Goal: Communication & Community: Share content

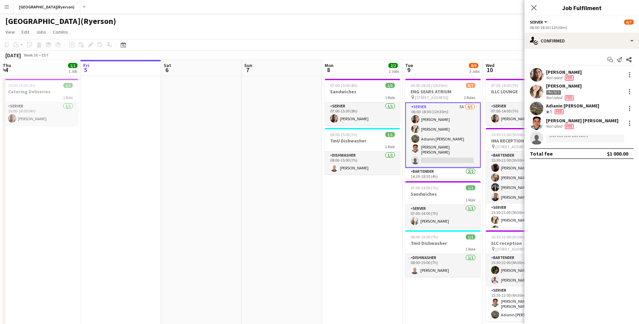
click at [570, 39] on div "single-neutral-actions-check-2 Confirmed" at bounding box center [581, 41] width 114 height 16
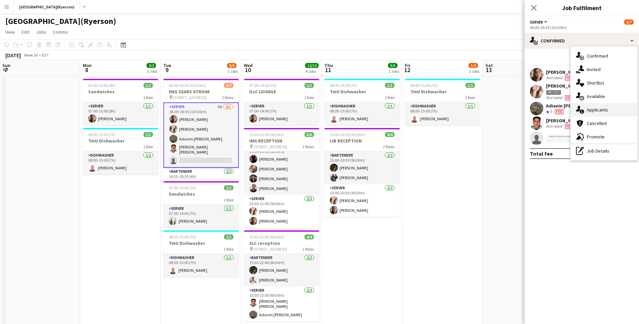
click at [594, 108] on span "Applicants" at bounding box center [597, 110] width 21 height 6
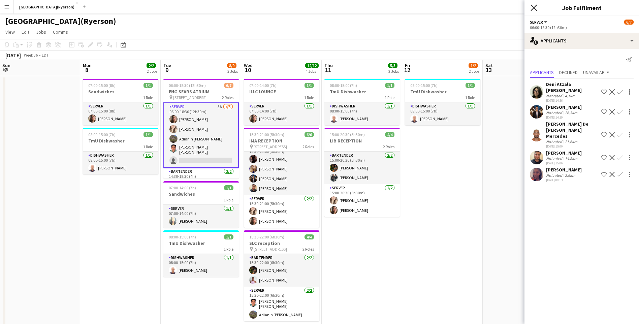
click at [534, 10] on icon "Close pop-in" at bounding box center [533, 7] width 6 height 6
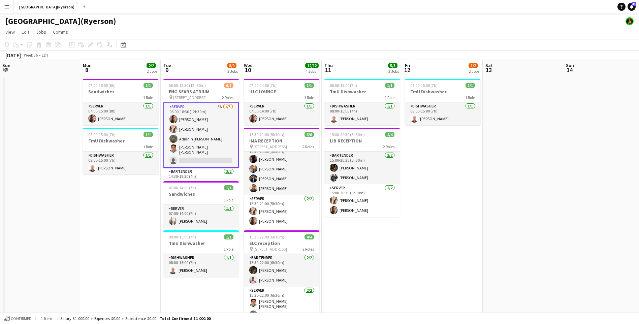
click at [188, 158] on app-card-role "SERVER 5A [DATE] 06:00-18:30 (12h30m) [PERSON_NAME] [PERSON_NAME] Adianin [PERS…" at bounding box center [200, 134] width 75 height 65
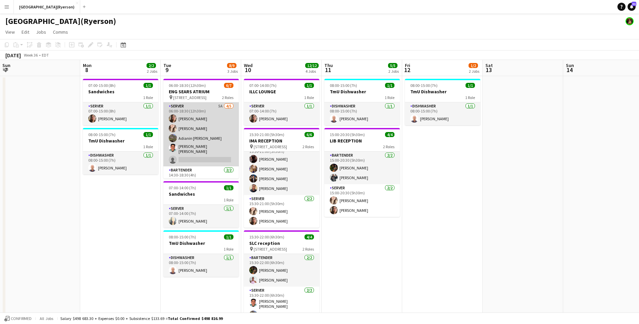
click at [188, 158] on app-card-role "SERVER 5A [DATE] 06:00-18:30 (12h30m) [PERSON_NAME] [PERSON_NAME] Adianin [PERS…" at bounding box center [200, 134] width 75 height 64
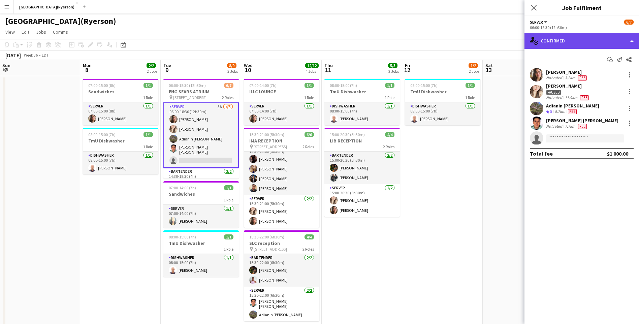
click at [581, 41] on div "single-neutral-actions-check-2 Confirmed" at bounding box center [581, 41] width 114 height 16
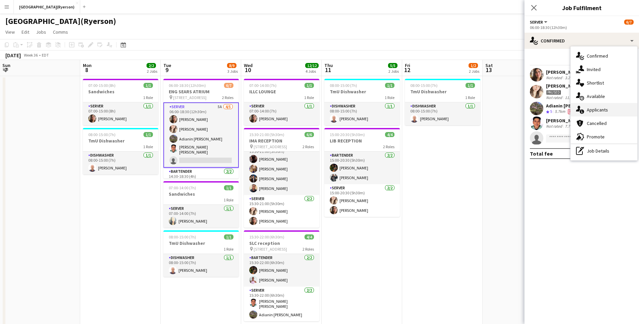
click at [598, 109] on span "Applicants" at bounding box center [597, 110] width 21 height 6
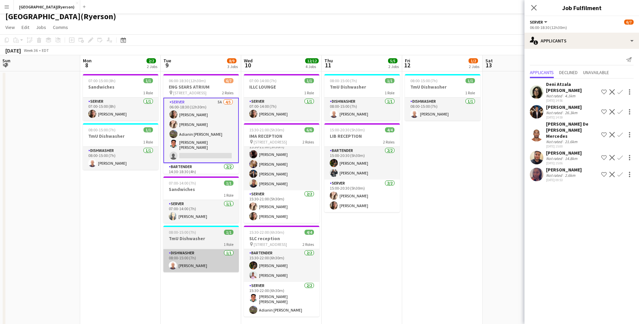
scroll to position [0, 0]
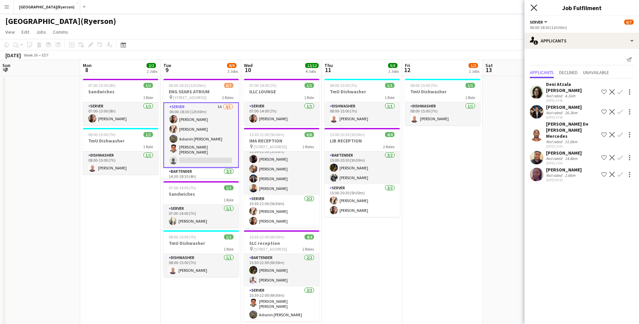
click at [531, 7] on icon "Close pop-in" at bounding box center [533, 7] width 6 height 6
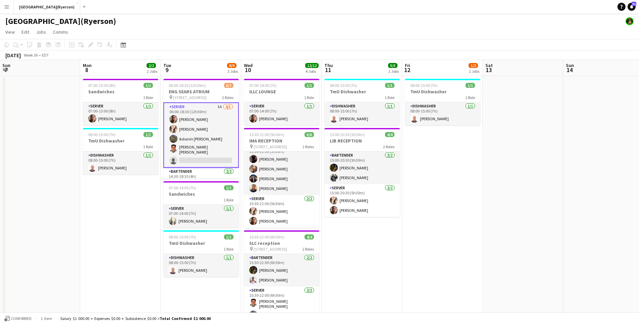
click at [204, 156] on app-card-role "SERVER 5A [DATE] 06:00-18:30 (12h30m) [PERSON_NAME] [PERSON_NAME] Adianin [PERS…" at bounding box center [200, 134] width 75 height 65
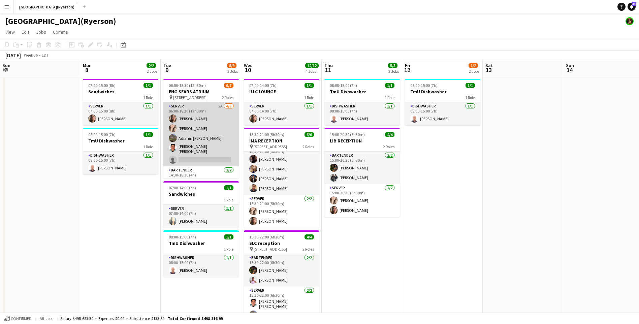
click at [204, 157] on app-card-role "SERVER 5A [DATE] 06:00-18:30 (12h30m) [PERSON_NAME] [PERSON_NAME] Adianin [PERS…" at bounding box center [200, 134] width 75 height 64
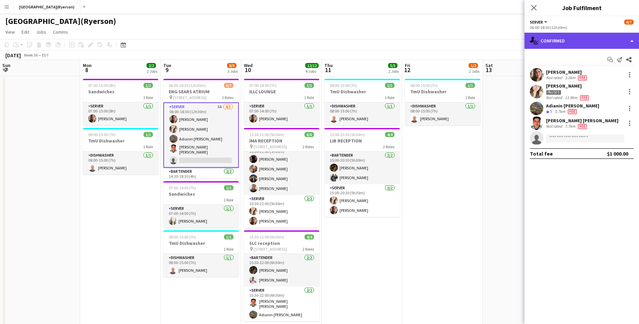
click at [575, 45] on div "single-neutral-actions-check-2 Confirmed" at bounding box center [581, 41] width 114 height 16
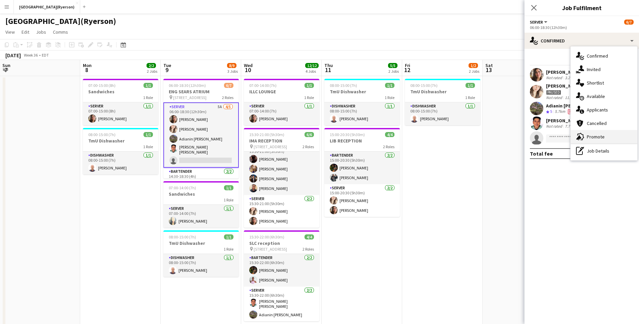
click at [583, 136] on icon "advertising-megaphone" at bounding box center [580, 137] width 8 height 8
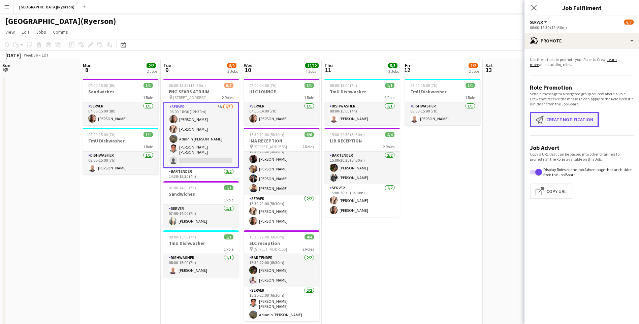
click at [555, 119] on button "Create notification Create notification" at bounding box center [564, 119] width 69 height 15
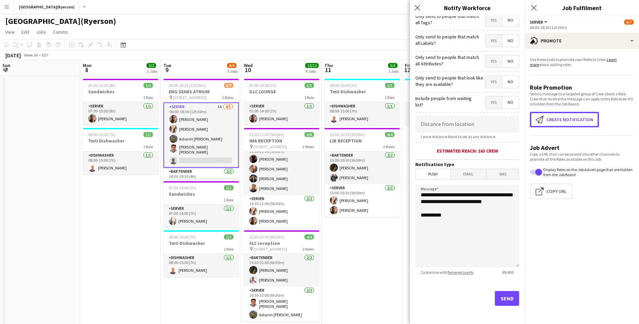
scroll to position [47, 0]
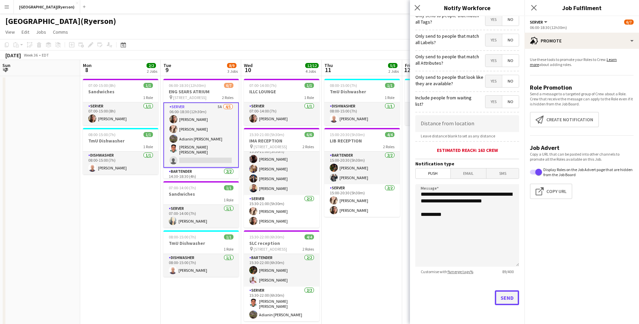
click at [508, 296] on button "Send" at bounding box center [507, 297] width 24 height 15
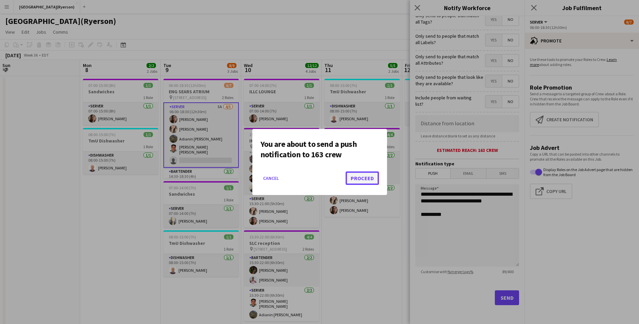
click at [361, 181] on button "Proceed" at bounding box center [361, 177] width 33 height 13
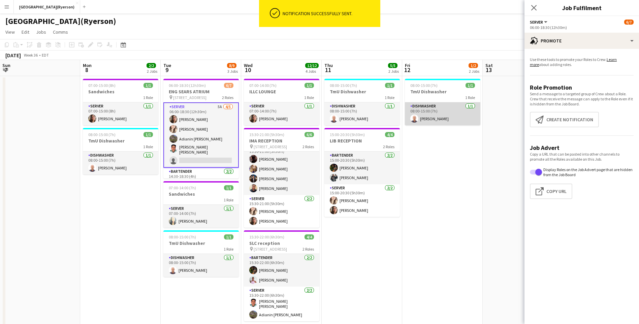
click at [439, 115] on app-card-role "DISHWASHER [DATE] 08:00-15:00 (7h) [PERSON_NAME]" at bounding box center [442, 113] width 75 height 23
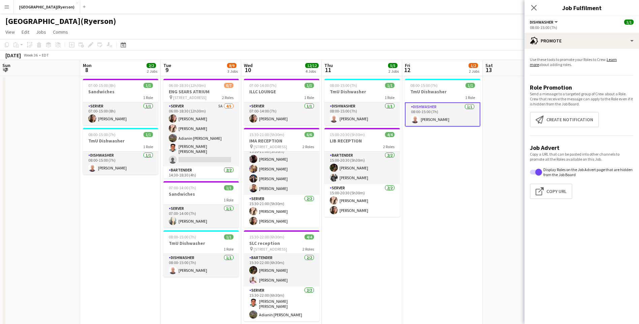
click at [439, 115] on app-card-role "DISHWASHER [DATE] 08:00-15:00 (7h) [PERSON_NAME]" at bounding box center [442, 114] width 75 height 24
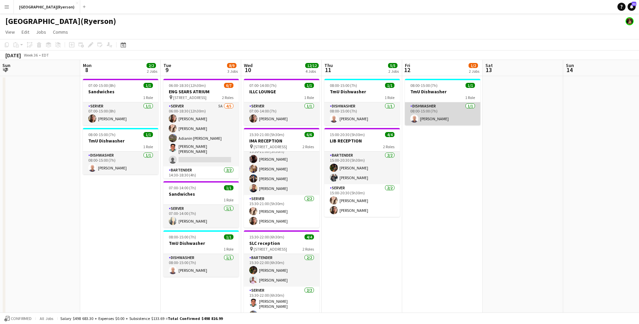
click at [448, 116] on app-card-role "DISHWASHER [DATE] 08:00-15:00 (7h) [PERSON_NAME]" at bounding box center [442, 113] width 75 height 23
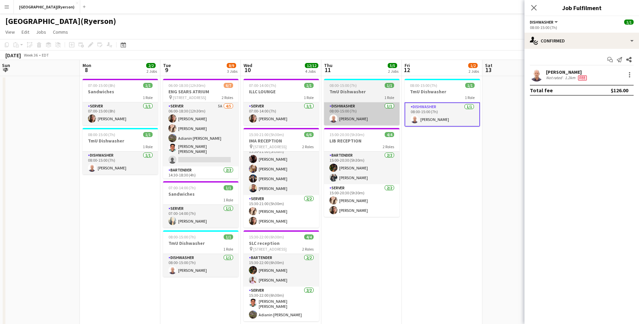
click at [366, 124] on app-card-role "DISHWASHER [DATE] 08:00-15:00 (7h) [PERSON_NAME]" at bounding box center [361, 113] width 75 height 23
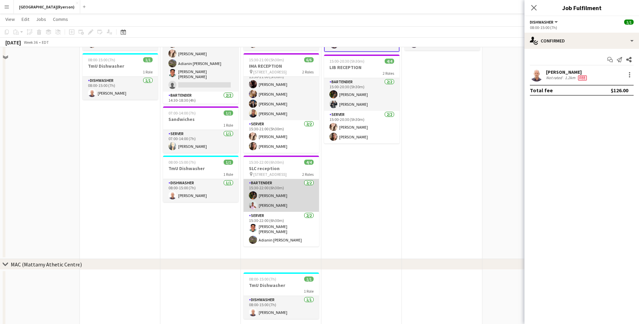
scroll to position [101, 0]
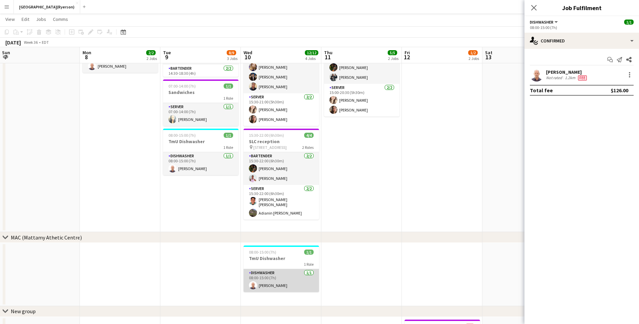
click at [280, 275] on app-card-role "DISHWASHER [DATE] 08:00-15:00 (7h) [PERSON_NAME]" at bounding box center [280, 280] width 75 height 23
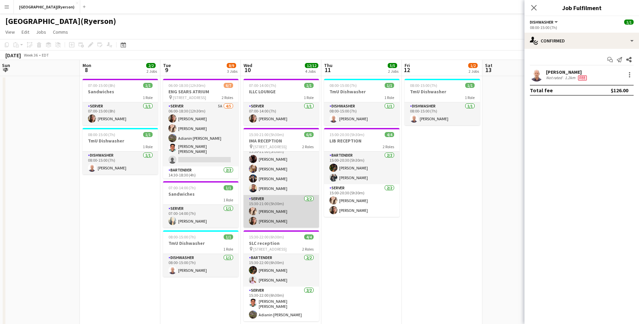
scroll to position [0, 0]
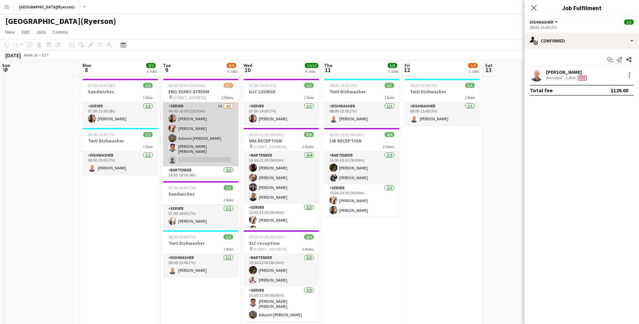
click at [207, 160] on app-card-role "SERVER 5A [DATE] 06:00-18:30 (12h30m) [PERSON_NAME] [PERSON_NAME] Adianin [PERS…" at bounding box center [200, 134] width 75 height 64
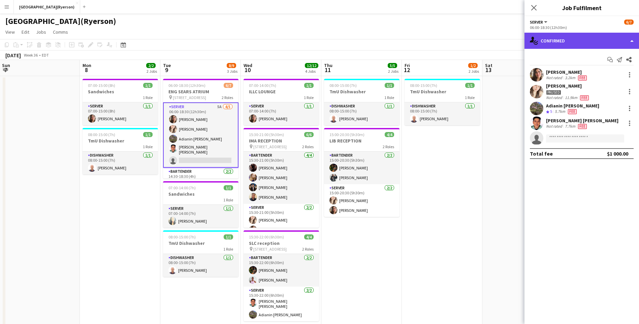
click at [547, 46] on div "single-neutral-actions-check-2 Confirmed" at bounding box center [581, 41] width 114 height 16
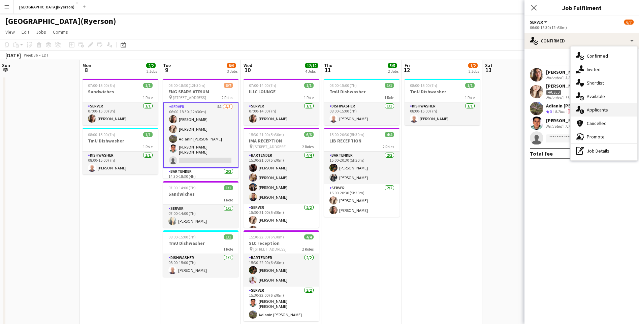
click at [598, 115] on div "single-neutral-actions-information Applicants" at bounding box center [603, 109] width 67 height 13
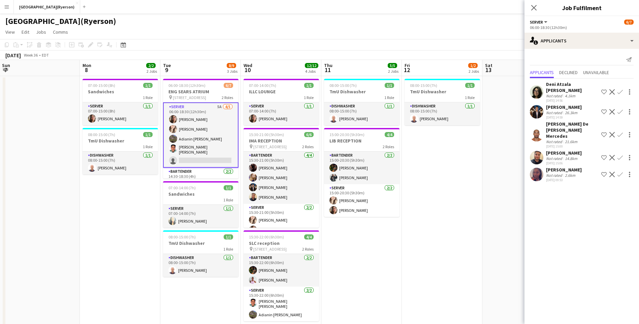
click at [490, 196] on app-date-cell at bounding box center [522, 205] width 80 height 258
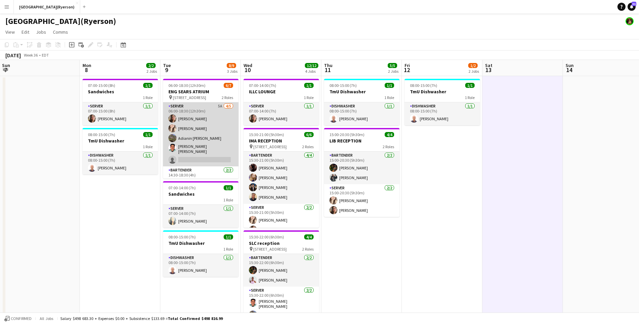
scroll to position [19, 0]
click at [199, 137] on app-card-role "SERVER 5A [DATE] 06:00-18:30 (12h30m) [PERSON_NAME] [PERSON_NAME] Adianin [PERS…" at bounding box center [200, 116] width 75 height 64
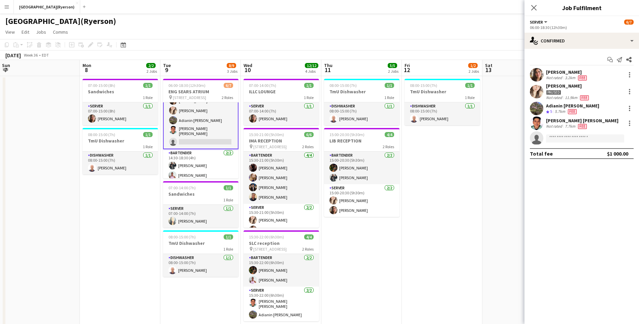
scroll to position [19, 0]
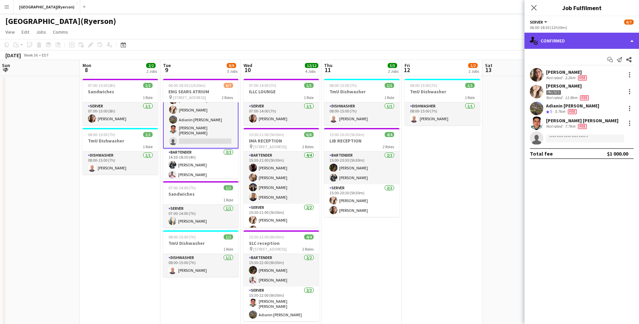
click at [545, 44] on div "single-neutral-actions-check-2 Confirmed" at bounding box center [581, 41] width 114 height 16
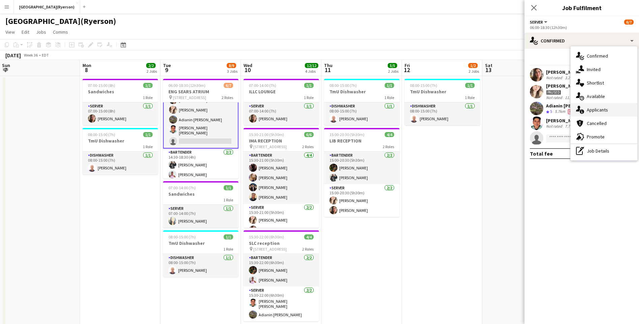
click at [603, 112] on span "Applicants" at bounding box center [597, 110] width 21 height 6
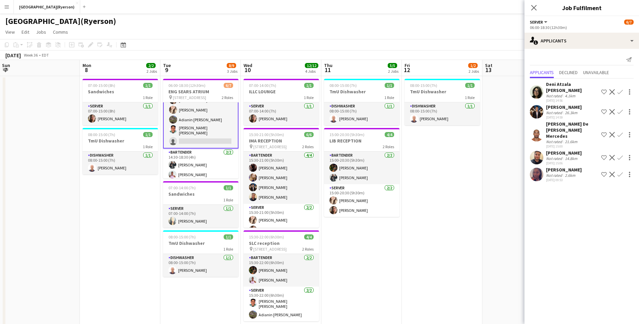
drag, startPoint x: 536, startPoint y: 8, endPoint x: 514, endPoint y: 36, distance: 35.2
click at [536, 8] on icon "Close pop-in" at bounding box center [533, 7] width 5 height 5
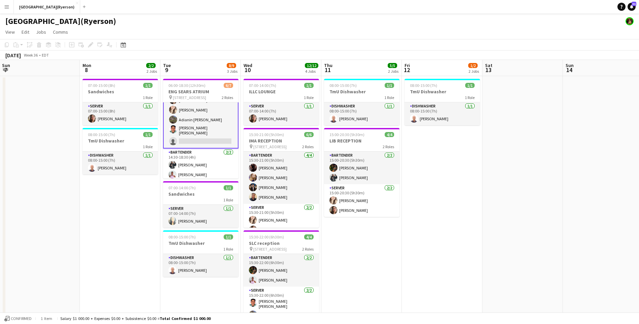
click at [195, 139] on app-card-role "SERVER 5A [DATE] 06:00-18:30 (12h30m) [PERSON_NAME] [PERSON_NAME] Adianin [PERS…" at bounding box center [200, 115] width 75 height 65
click at [195, 139] on app-card-role "SERVER 5A [DATE] 06:00-18:30 (12h30m) [PERSON_NAME] [PERSON_NAME] Adianin [PERS…" at bounding box center [200, 116] width 75 height 65
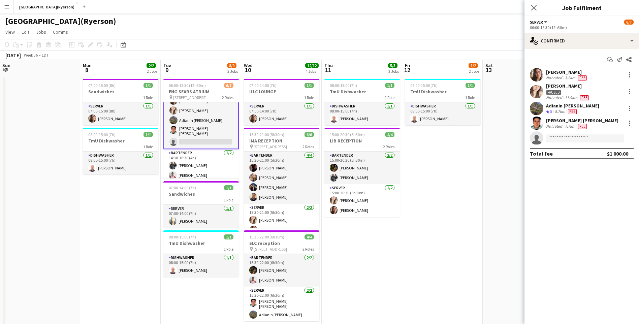
scroll to position [19, 0]
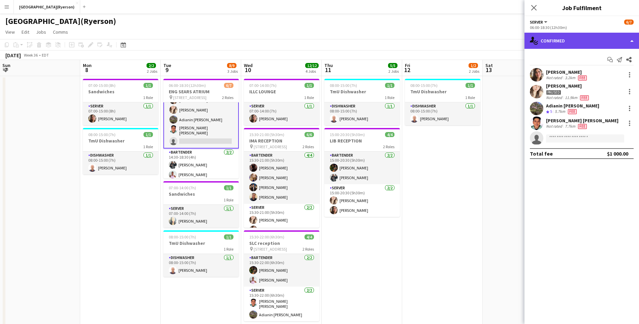
click at [608, 39] on div "single-neutral-actions-check-2 Confirmed" at bounding box center [581, 41] width 114 height 16
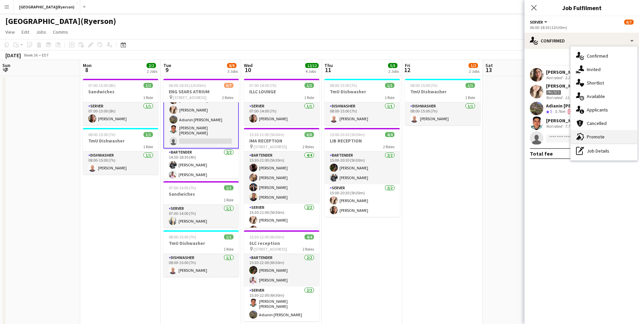
click at [598, 137] on span "Promote" at bounding box center [596, 137] width 18 height 6
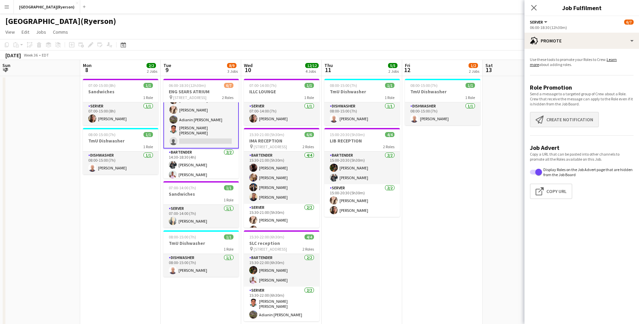
click at [559, 112] on app-promote-tab "Use these tools to promote your Roles to Crew. Learn more about adding roles. R…" at bounding box center [581, 129] width 114 height 150
click at [558, 120] on button "Create notification Create notification" at bounding box center [564, 119] width 69 height 15
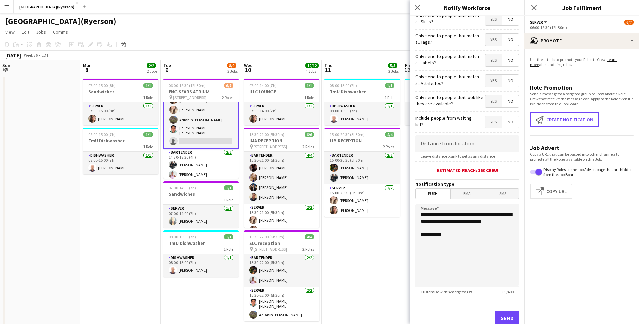
scroll to position [47, 0]
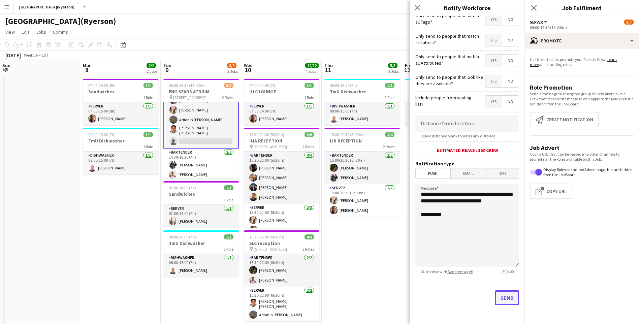
click at [502, 300] on button "Send" at bounding box center [507, 297] width 24 height 15
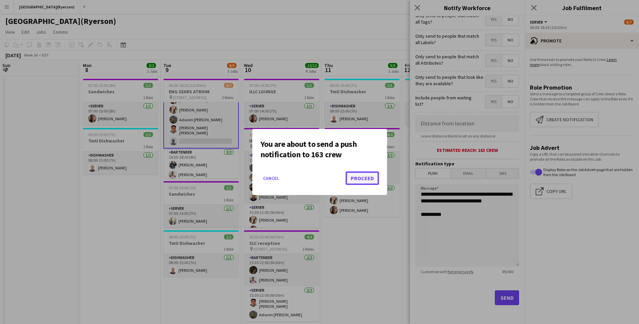
click at [355, 175] on button "Proceed" at bounding box center [361, 177] width 33 height 13
